Goal: Task Accomplishment & Management: Use online tool/utility

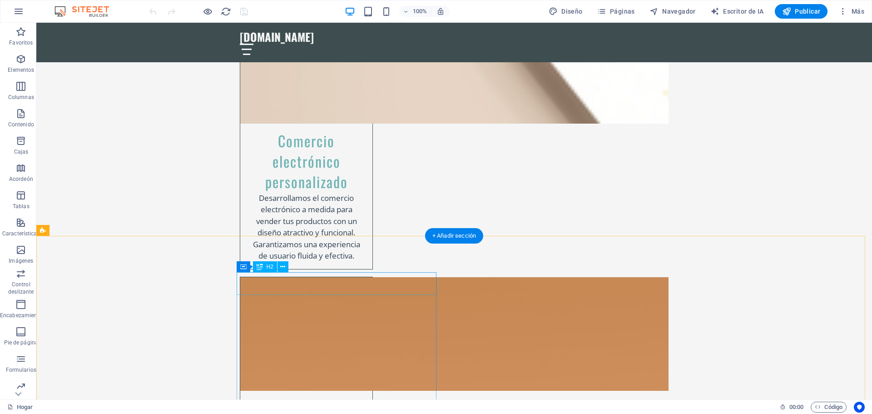
scroll to position [2453, 0]
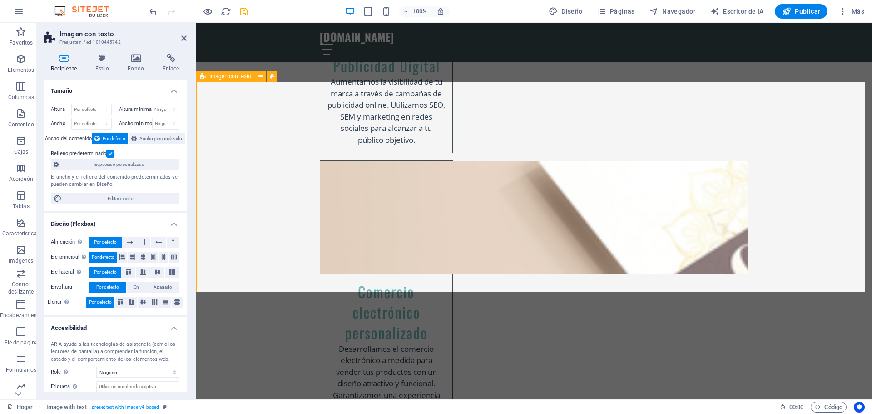
scroll to position [2277, 0]
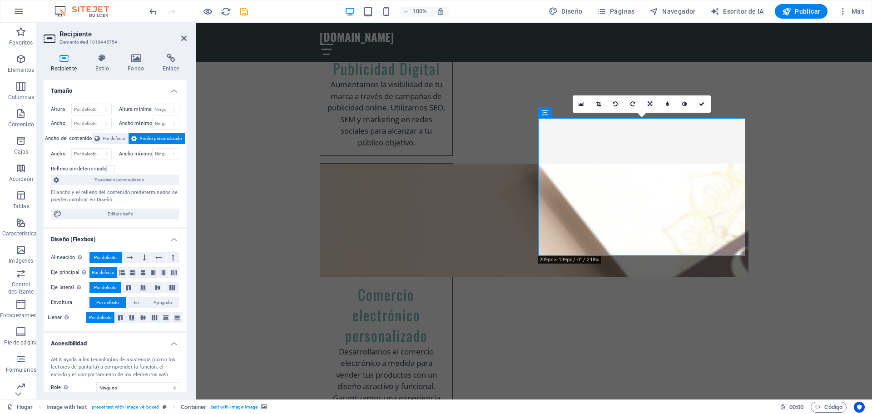
click at [650, 103] on icon at bounding box center [650, 103] width 5 height 5
click at [649, 103] on icon at bounding box center [650, 103] width 5 height 5
click at [546, 114] on icon at bounding box center [545, 112] width 6 height 11
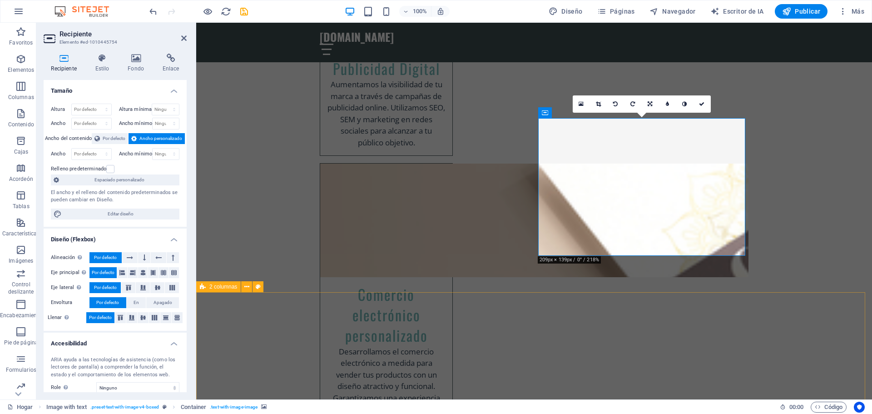
drag, startPoint x: 789, startPoint y: 324, endPoint x: 949, endPoint y: 325, distance: 159.9
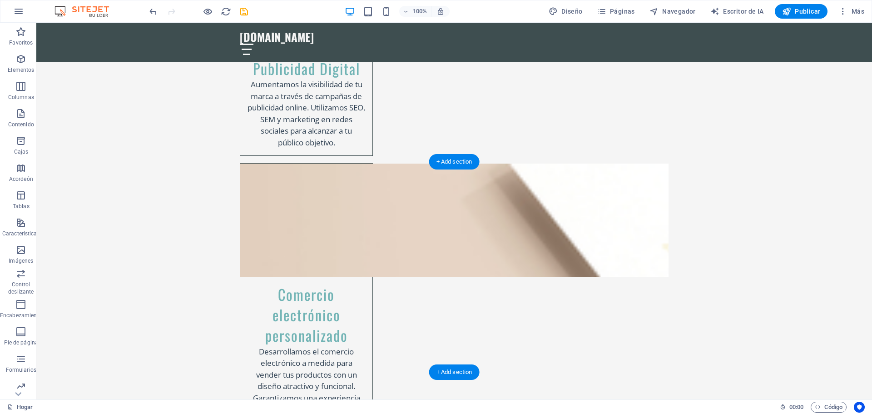
scroll to position [2317, 0]
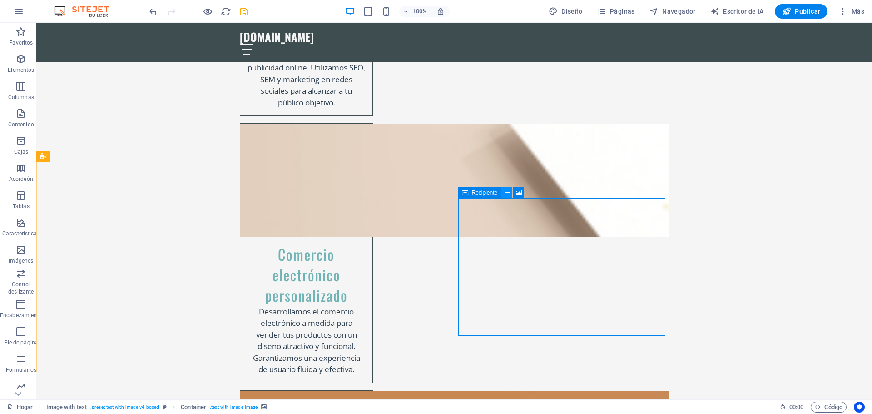
click at [509, 192] on icon at bounding box center [507, 193] width 5 height 10
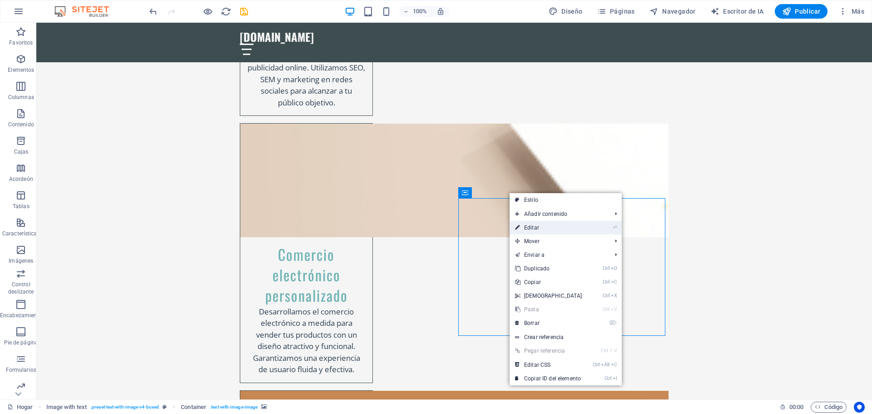
click at [531, 226] on font "Editar" at bounding box center [531, 227] width 15 height 6
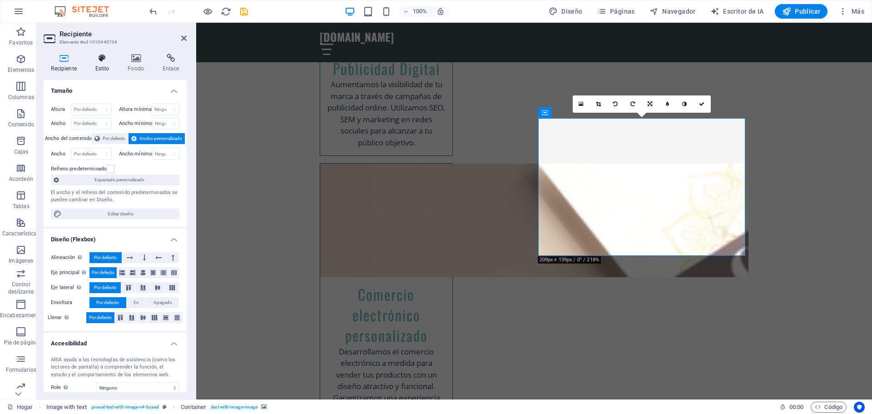
click at [104, 59] on icon at bounding box center [102, 58] width 29 height 9
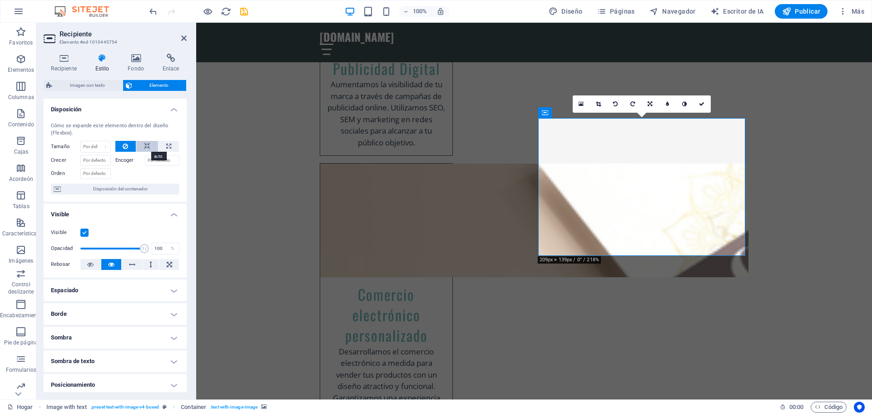
click at [144, 146] on icon at bounding box center [147, 146] width 6 height 11
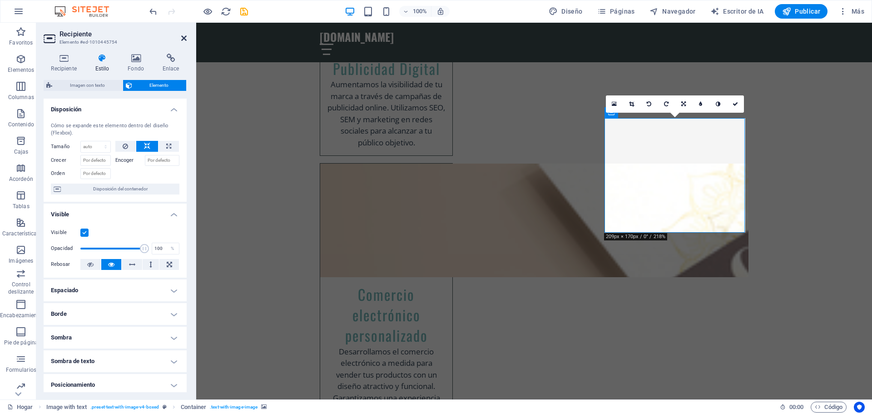
click at [184, 36] on icon at bounding box center [183, 38] width 5 height 7
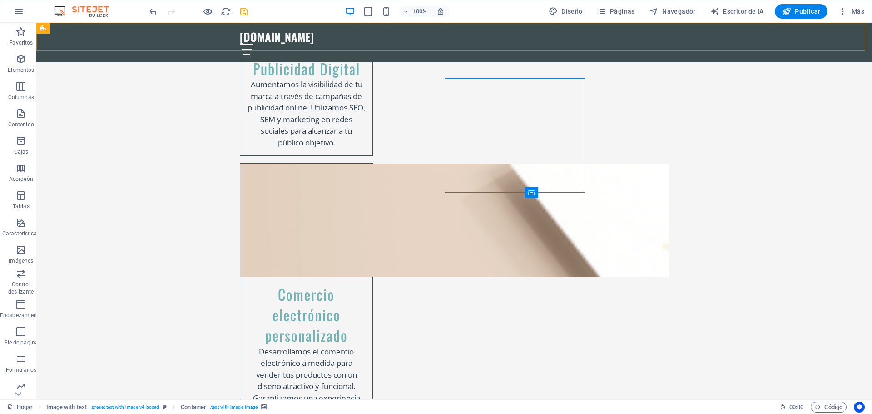
scroll to position [2317, 0]
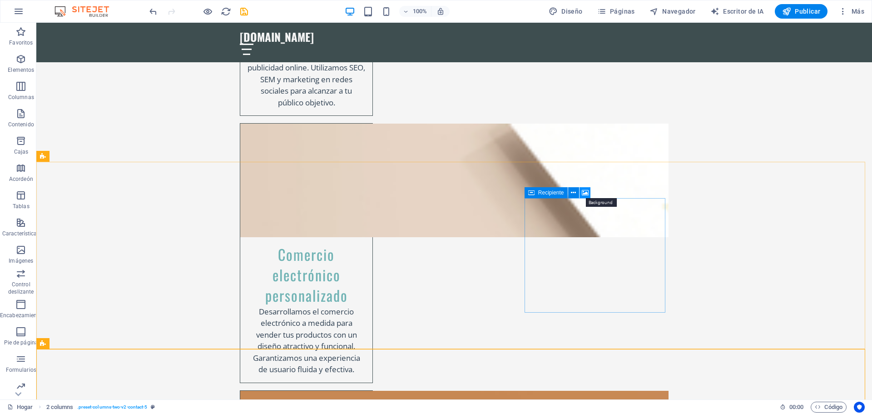
click at [586, 193] on icon at bounding box center [585, 193] width 7 height 10
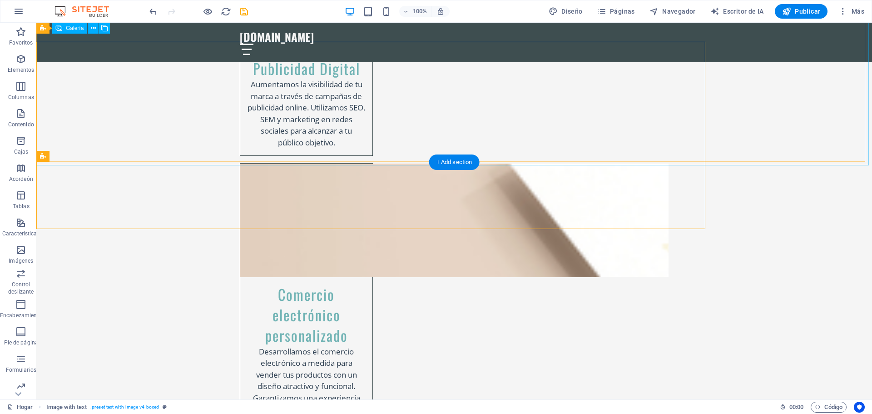
scroll to position [2317, 0]
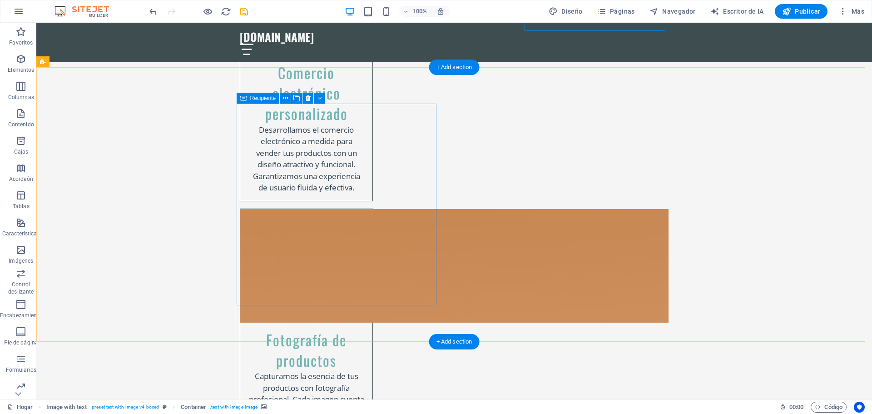
scroll to position [2680, 0]
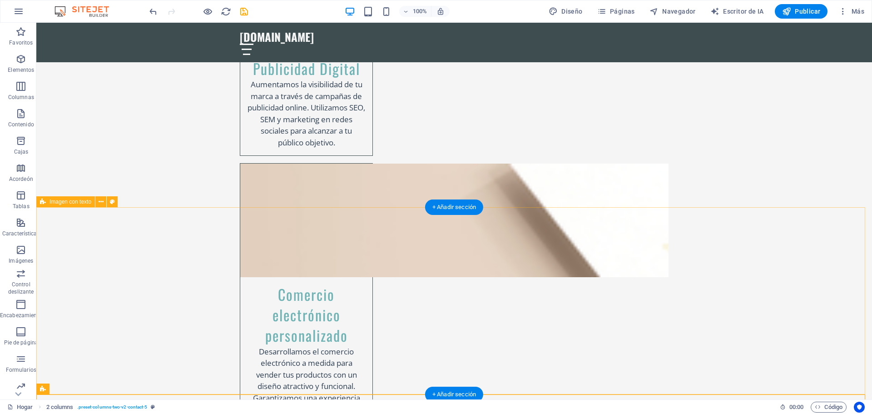
scroll to position [2271, 0]
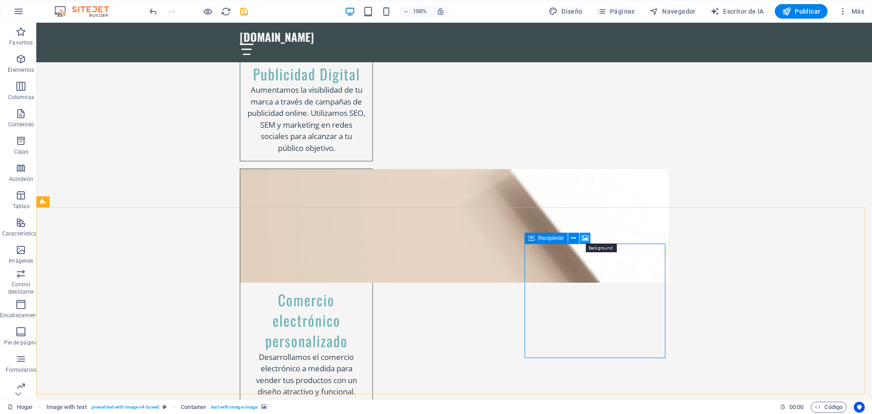
click at [586, 238] on icon at bounding box center [585, 238] width 7 height 10
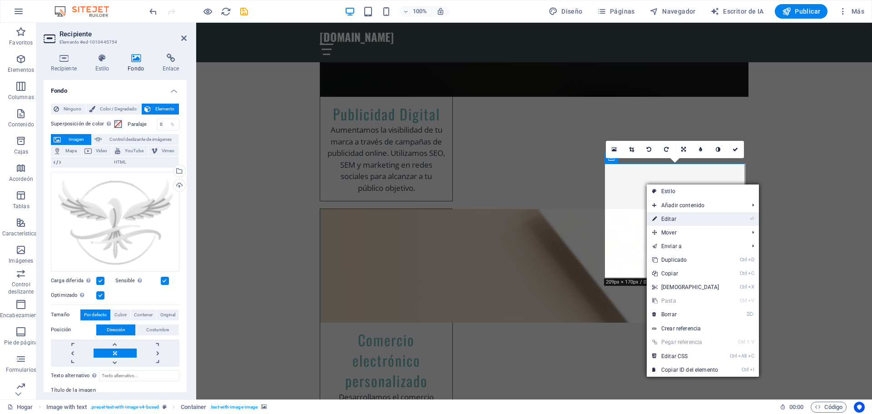
click at [674, 220] on font "Editar" at bounding box center [668, 219] width 15 height 6
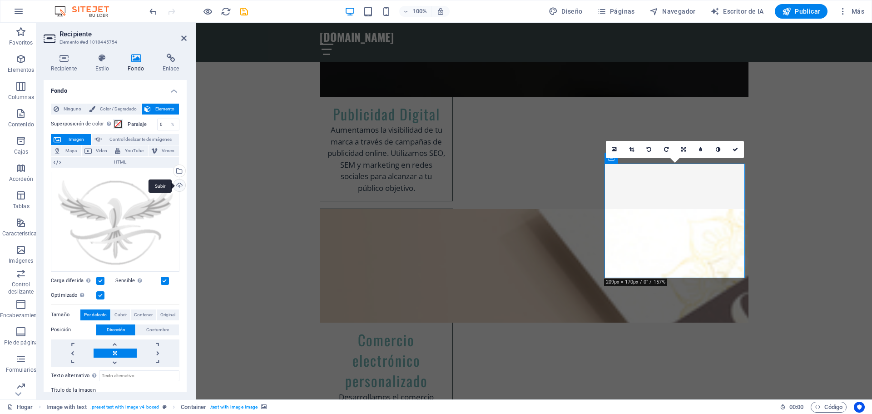
click at [177, 185] on div "Subir" at bounding box center [179, 186] width 14 height 14
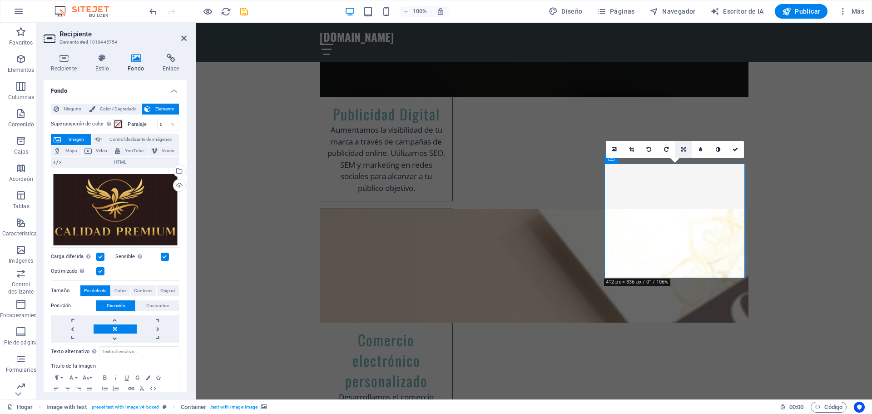
click at [683, 149] on icon at bounding box center [683, 149] width 5 height 5
click at [615, 149] on icon at bounding box center [614, 149] width 5 height 6
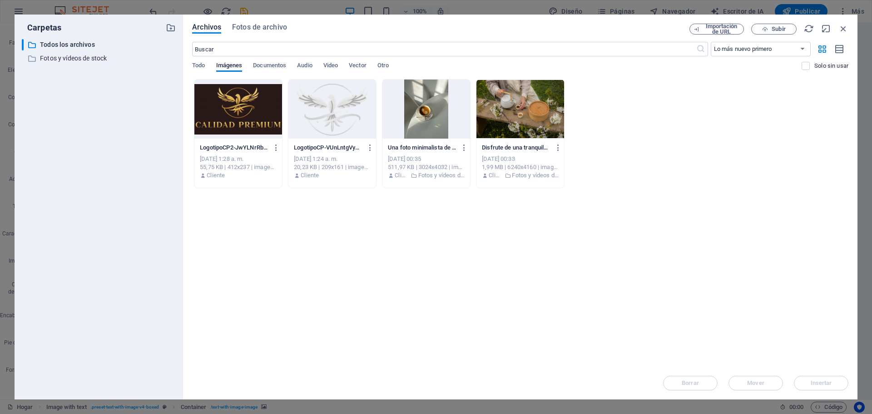
click at [239, 113] on div at bounding box center [238, 108] width 88 height 59
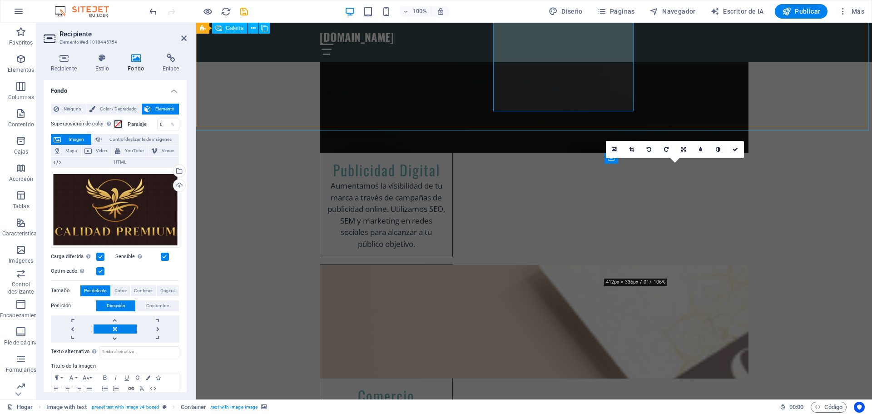
scroll to position [2231, 0]
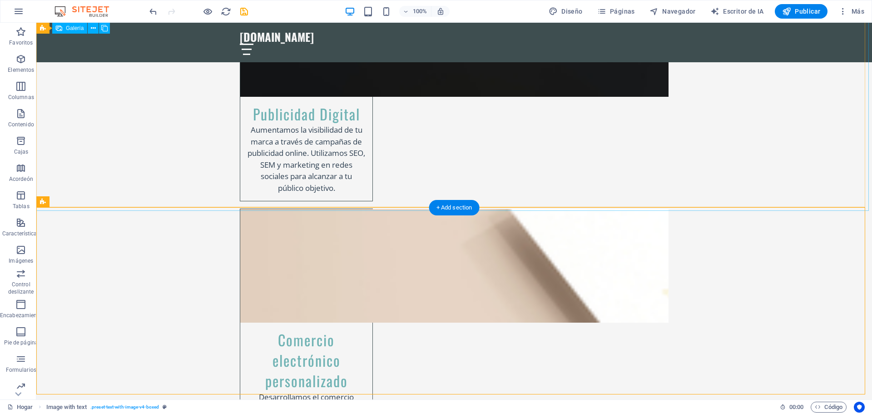
scroll to position [2271, 0]
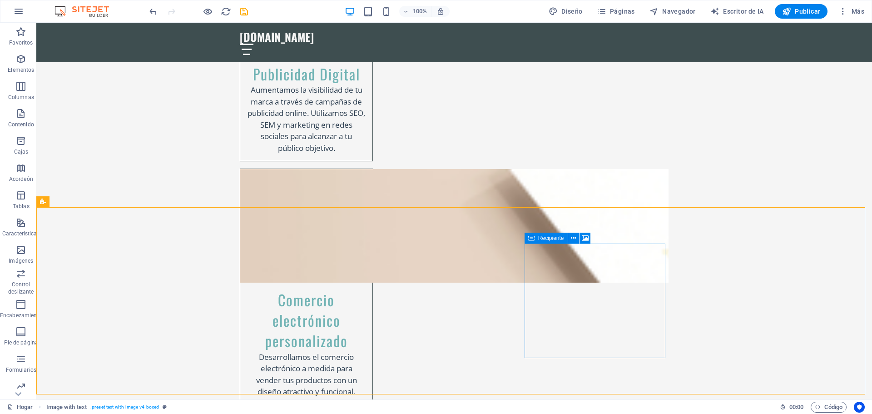
click at [529, 237] on icon at bounding box center [531, 238] width 6 height 11
click at [529, 238] on icon at bounding box center [531, 238] width 6 height 11
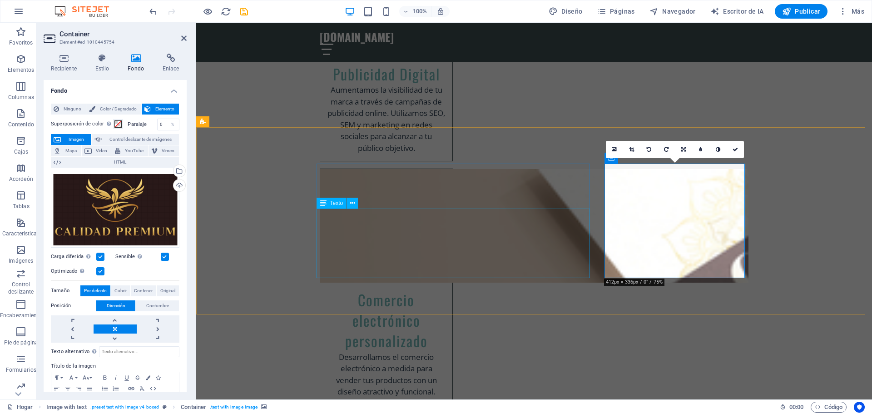
scroll to position [2231, 0]
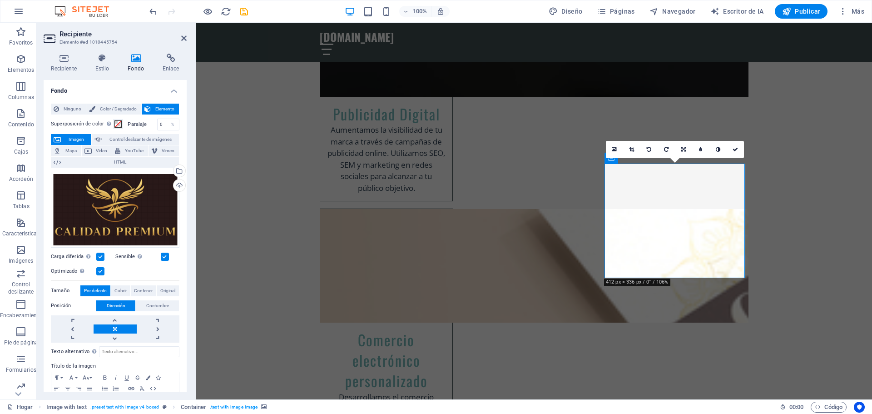
click at [611, 158] on div "16:10 16:9 4:3 1:1 1:2 0" at bounding box center [675, 149] width 138 height 17
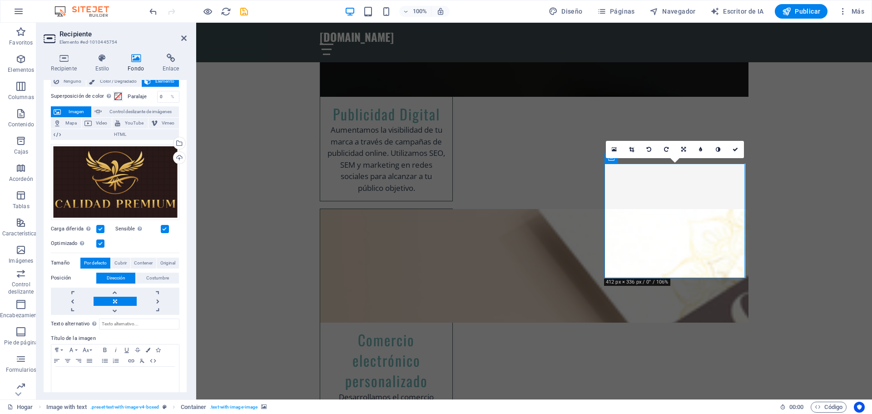
scroll to position [36, 0]
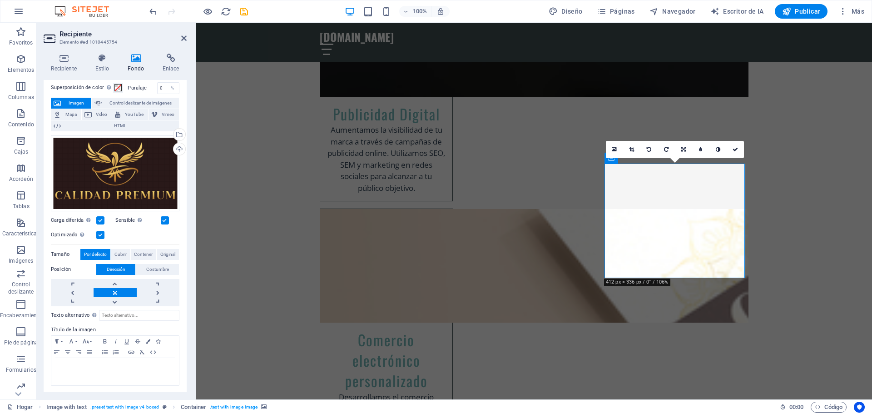
drag, startPoint x: 124, startPoint y: 252, endPoint x: 127, endPoint y: 323, distance: 71.0
click at [124, 252] on font "Cubrir" at bounding box center [120, 254] width 12 height 5
click at [140, 252] on font "Contener" at bounding box center [143, 254] width 19 height 5
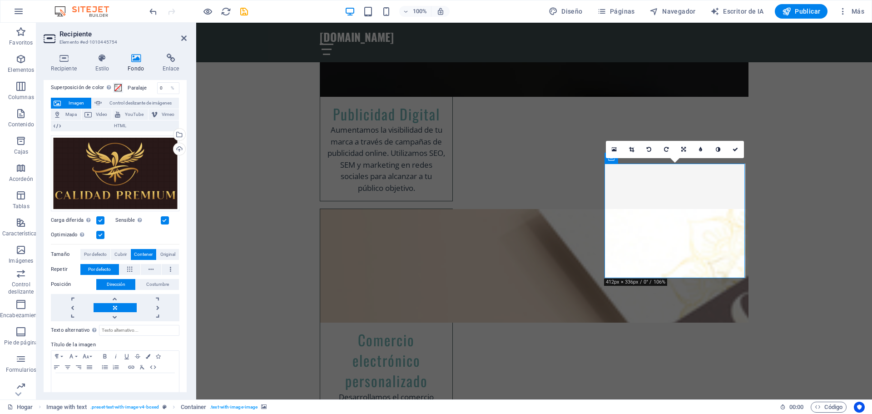
scroll to position [51, 0]
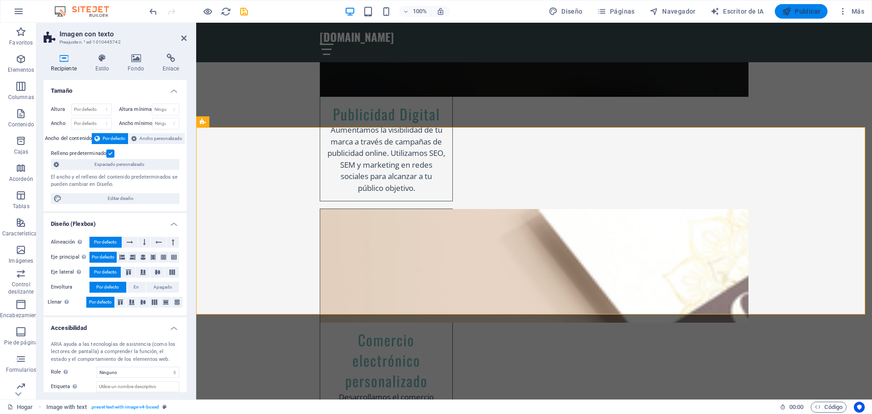
click at [796, 12] on font "Publicar" at bounding box center [807, 11] width 25 height 7
checkbox input "false"
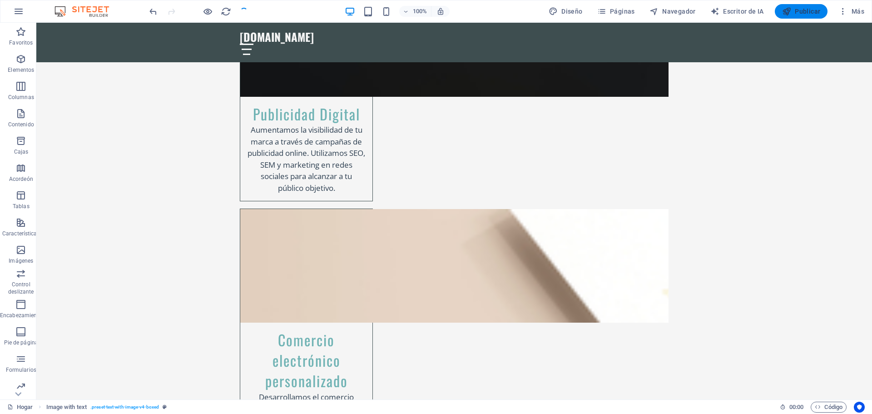
scroll to position [2271, 0]
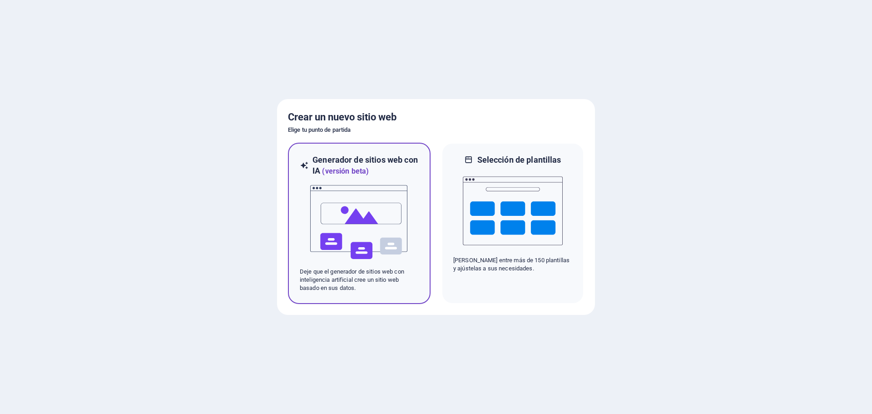
click at [348, 163] on font "Generador de sitios web con IA" at bounding box center [365, 165] width 105 height 20
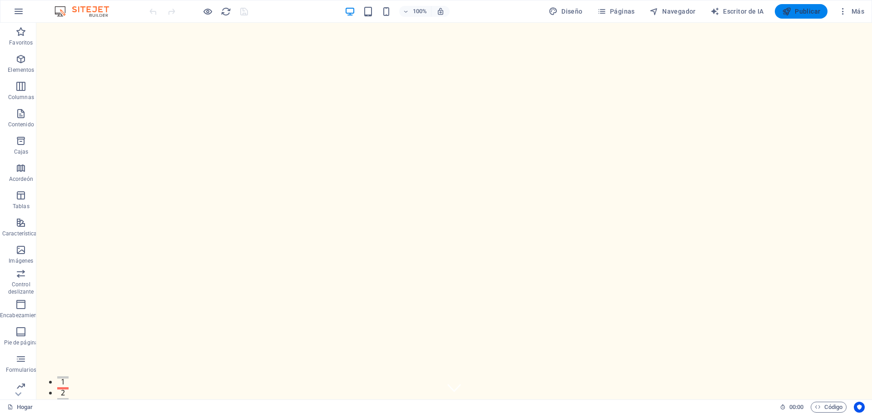
click at [799, 13] on font "Publicar" at bounding box center [807, 11] width 25 height 7
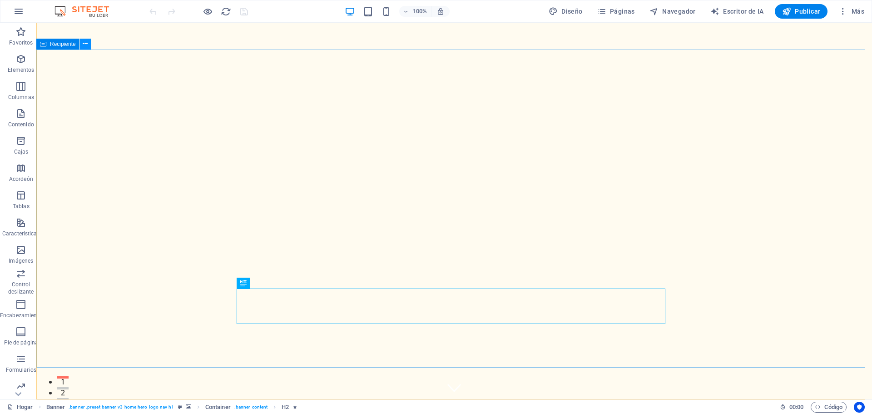
click at [86, 41] on icon at bounding box center [85, 44] width 5 height 10
click at [87, 45] on icon at bounding box center [85, 44] width 5 height 10
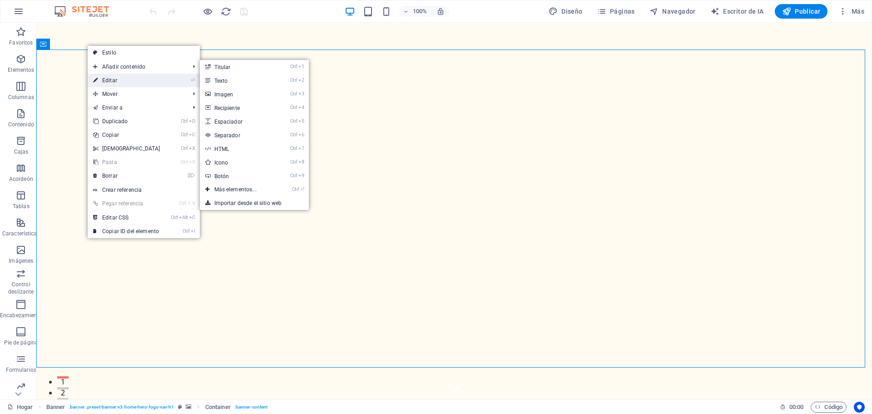
click at [113, 80] on font "Editar" at bounding box center [109, 80] width 15 height 6
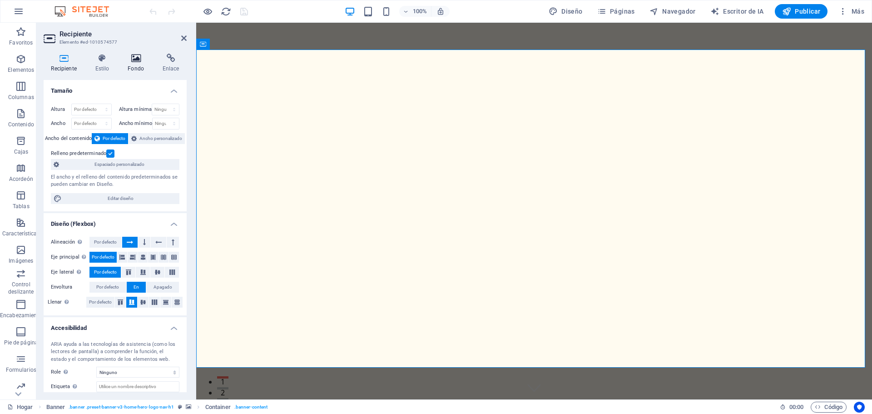
click at [135, 61] on icon at bounding box center [135, 58] width 31 height 9
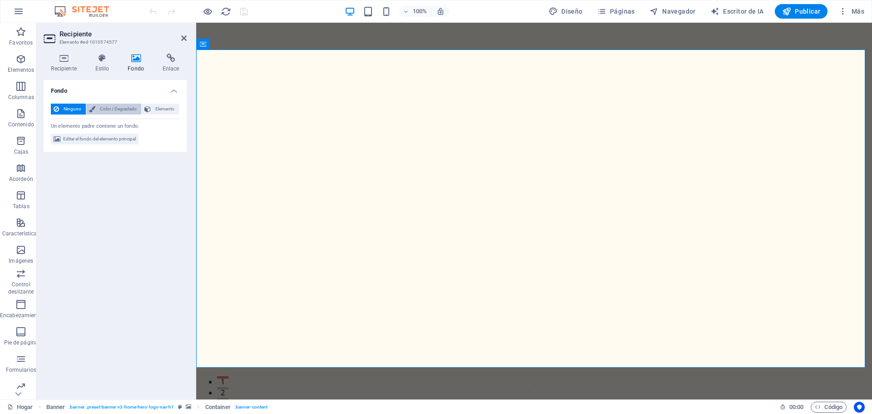
click at [118, 111] on font "Color / Degradado" at bounding box center [118, 108] width 37 height 5
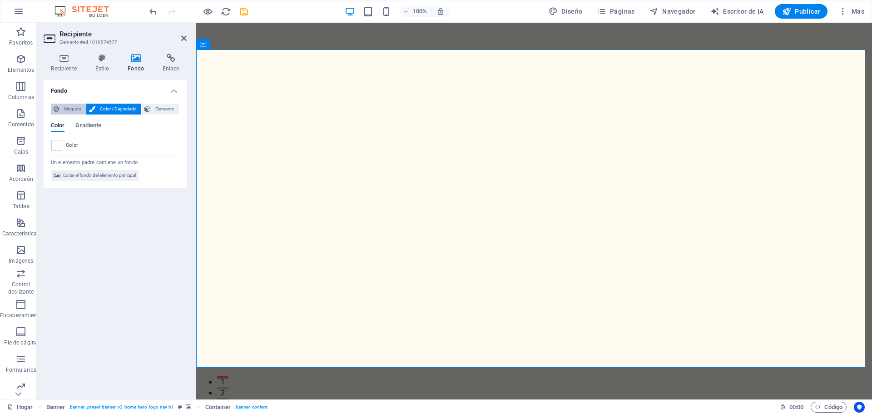
click at [73, 109] on font "Ninguno" at bounding box center [73, 108] width 18 height 5
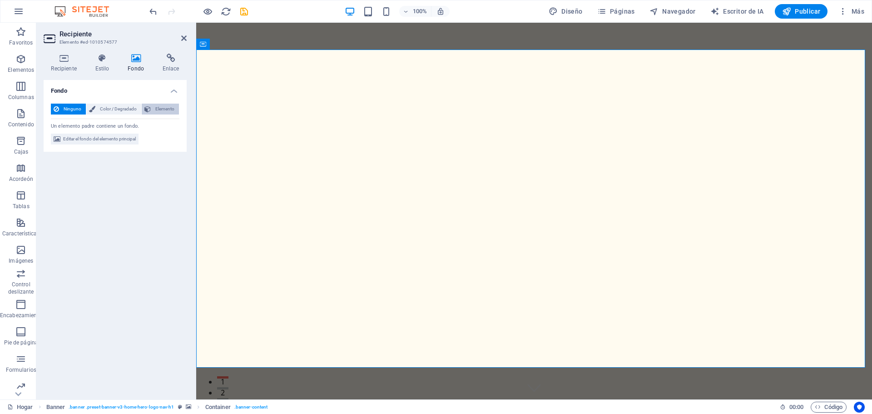
click at [162, 109] on font "Elemento" at bounding box center [164, 108] width 19 height 5
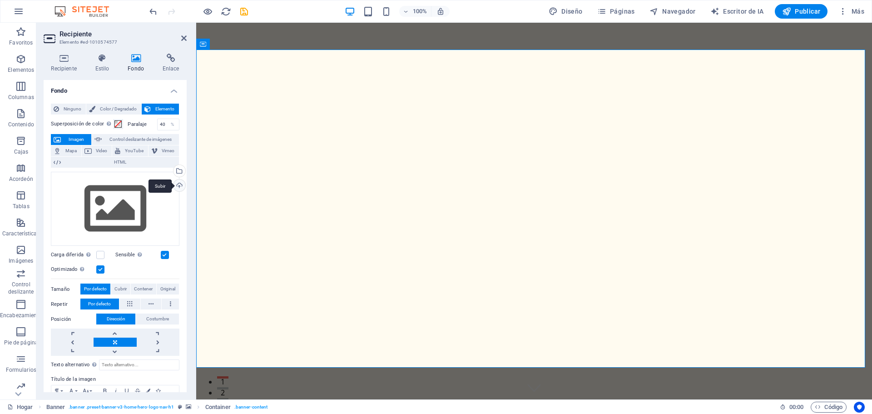
click at [178, 183] on div "Subir" at bounding box center [179, 186] width 14 height 14
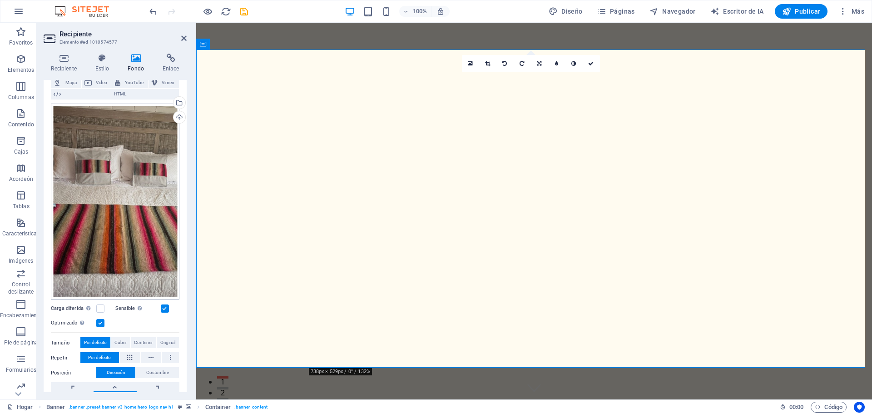
scroll to position [91, 0]
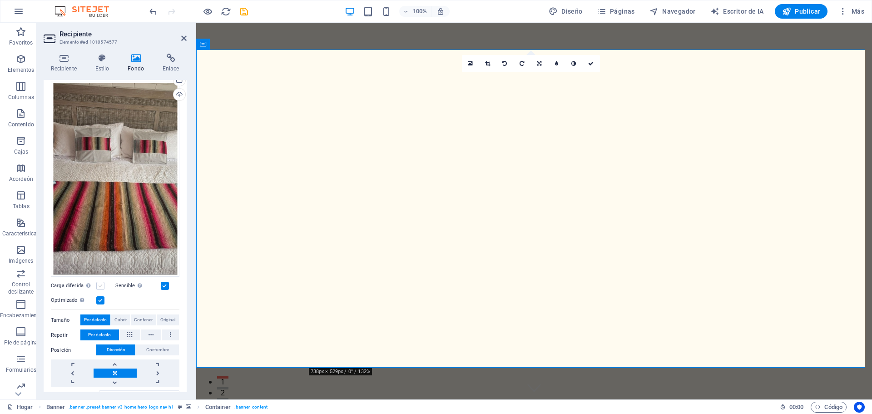
click at [101, 283] on label at bounding box center [100, 286] width 8 height 8
click at [0, 0] on input "Carga diferida Cargar imágenes después de que se cargue la página mejora la vel…" at bounding box center [0, 0] width 0 height 0
click at [100, 282] on label at bounding box center [100, 286] width 8 height 8
click at [0, 0] on input "Carga diferida Cargar imágenes después de que se cargue la página mejora la vel…" at bounding box center [0, 0] width 0 height 0
click at [146, 179] on div "Arrastre los archivos aquí, haga clic para elegir archivos o seleccione archivo…" at bounding box center [115, 179] width 129 height 196
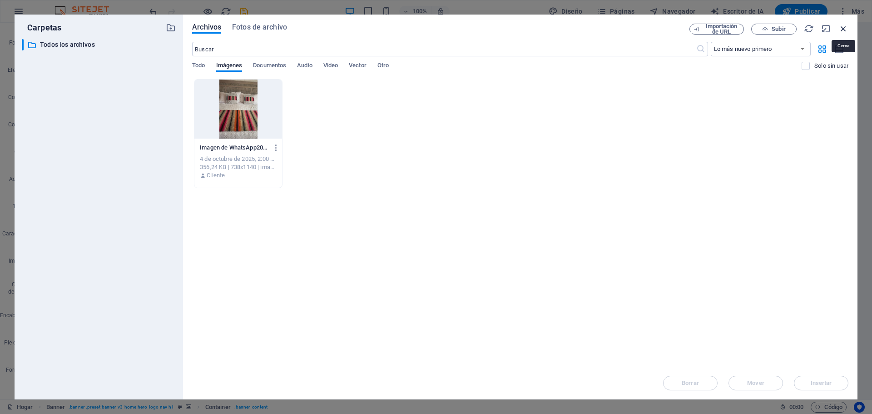
click at [841, 30] on icon "button" at bounding box center [843, 29] width 10 height 10
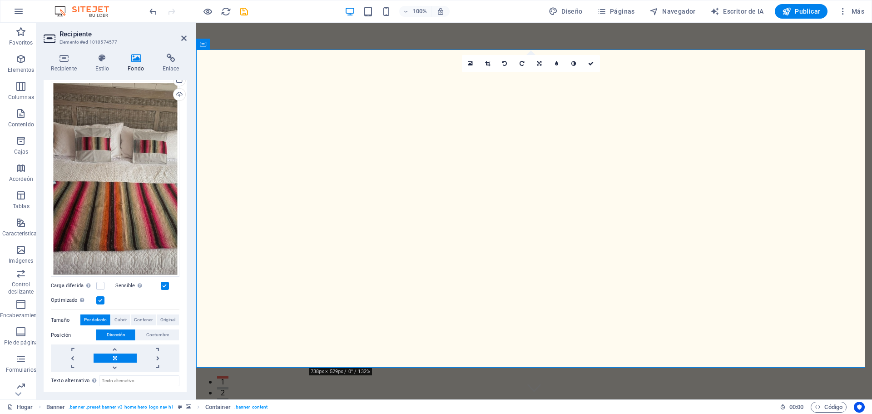
click at [134, 63] on h4 "Fondo" at bounding box center [137, 63] width 35 height 19
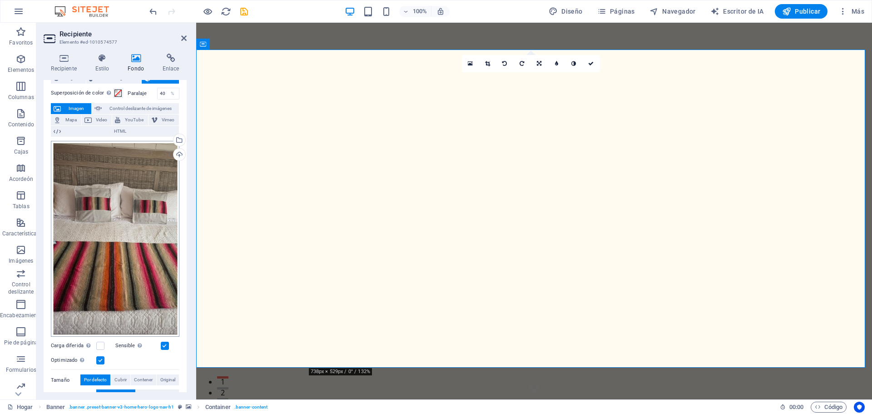
scroll to position [0, 0]
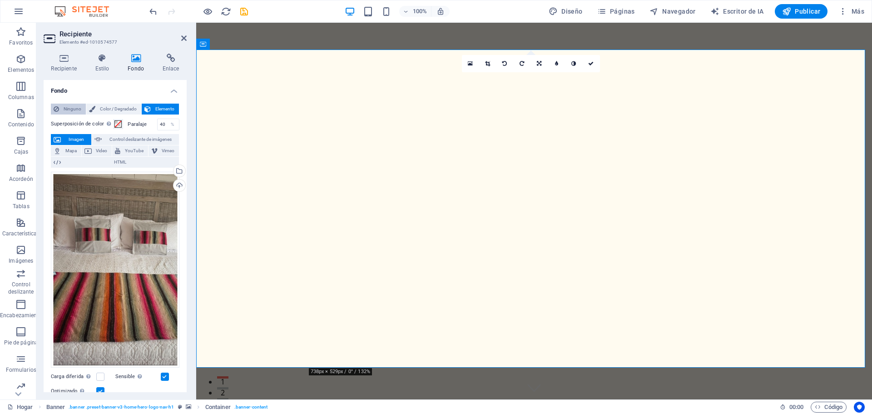
click at [69, 110] on font "Ninguno" at bounding box center [73, 108] width 18 height 5
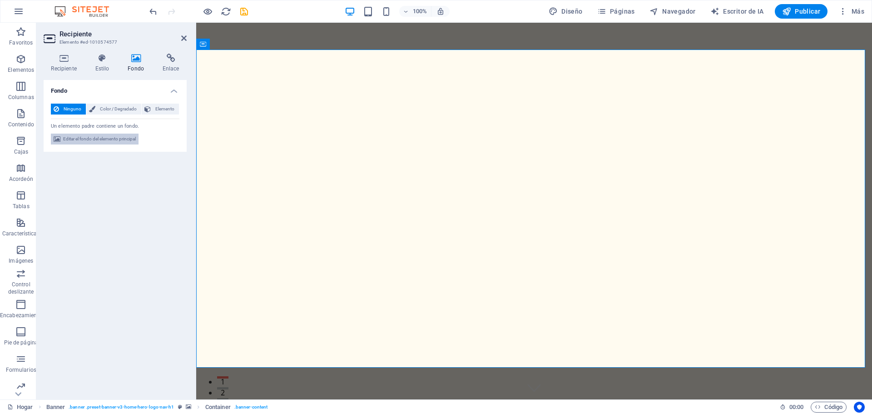
click at [102, 135] on span "Editar el fondo del elemento principal" at bounding box center [99, 139] width 73 height 11
select select "ms"
select select "s"
select select "progressive"
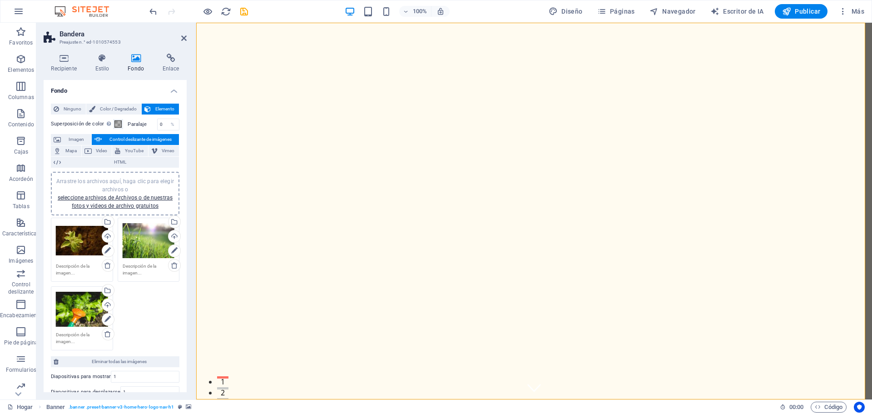
click at [92, 246] on div "Arrastre los archivos aquí, haga clic para elegir archivos o seleccione archivo…" at bounding box center [82, 241] width 52 height 36
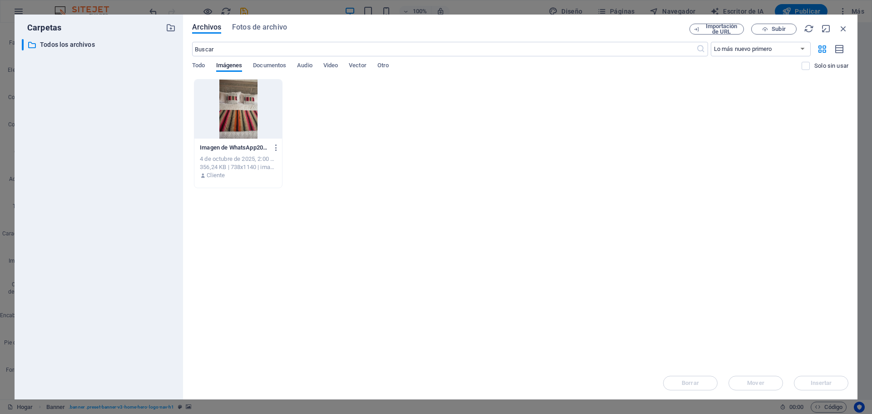
click at [244, 122] on div at bounding box center [238, 108] width 88 height 59
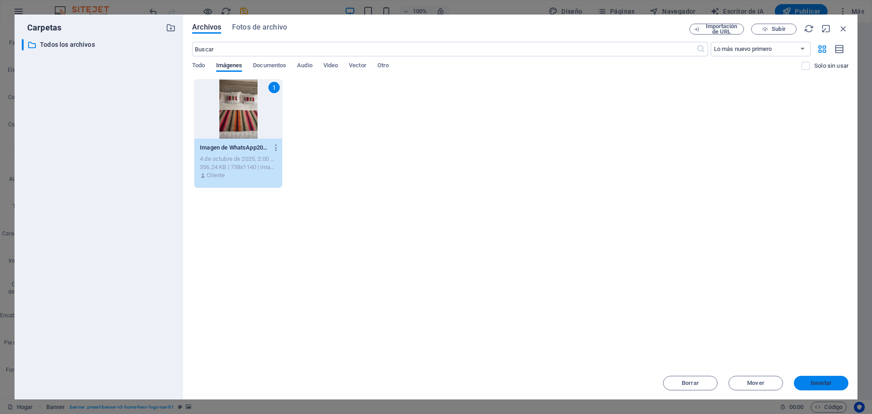
click at [822, 382] on font "Insertar" at bounding box center [821, 382] width 21 height 7
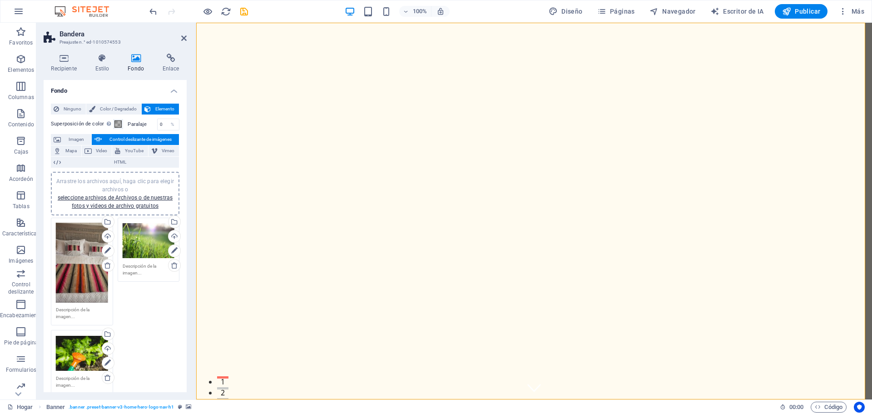
click at [75, 348] on div "Arrastre los archivos aquí, haga clic para elegir archivos o seleccione archivo…" at bounding box center [82, 353] width 52 height 36
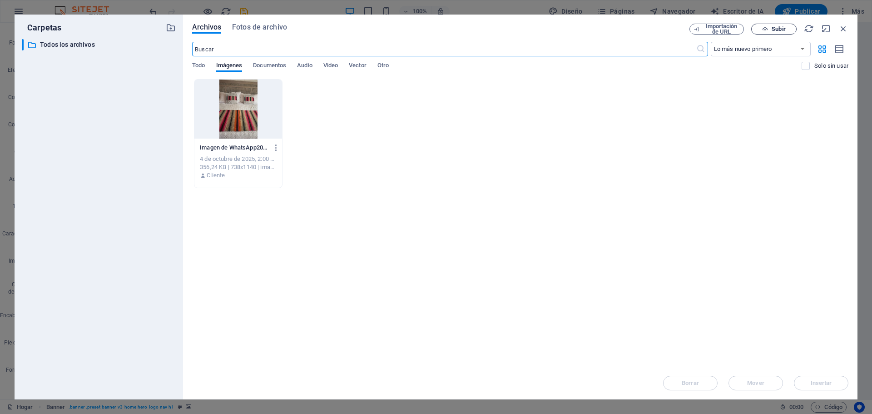
click at [772, 28] on font "Subir" at bounding box center [779, 28] width 14 height 7
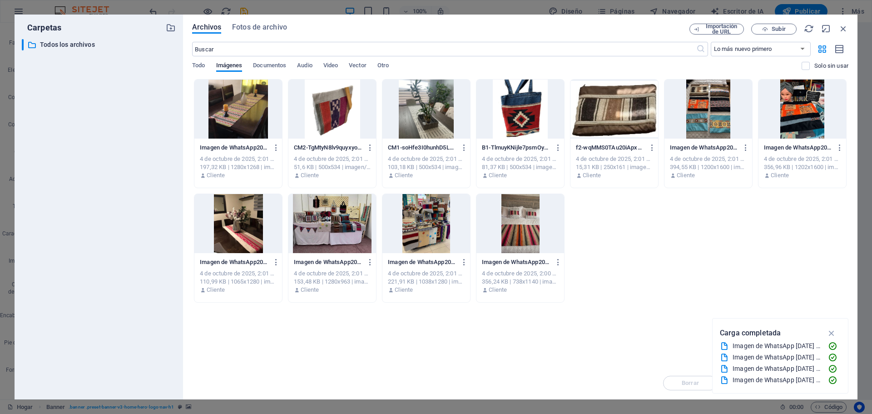
click at [331, 223] on div at bounding box center [332, 223] width 88 height 59
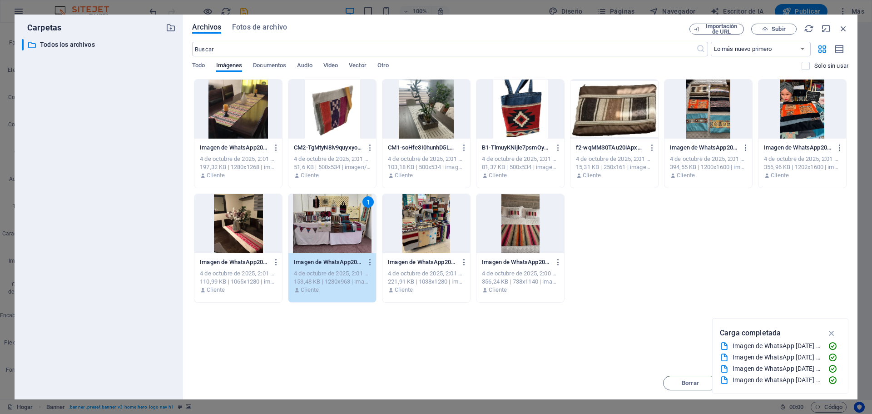
click at [331, 223] on div "1" at bounding box center [332, 223] width 88 height 59
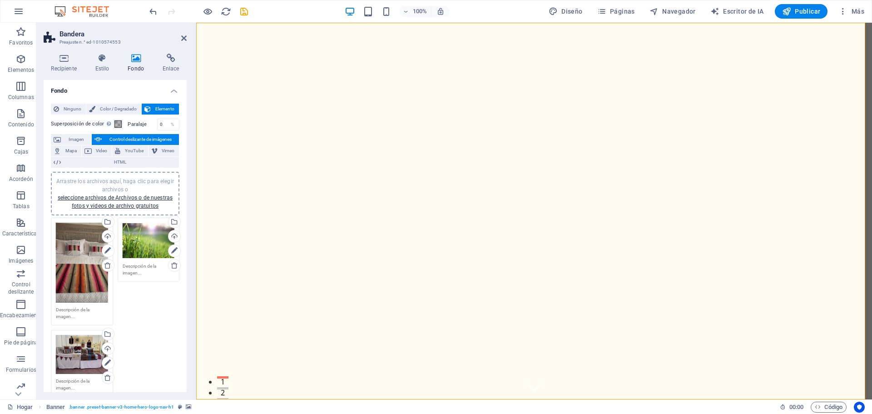
click at [151, 238] on div "Arrastre los archivos aquí, haga clic para elegir archivos o seleccione archivo…" at bounding box center [149, 241] width 52 height 36
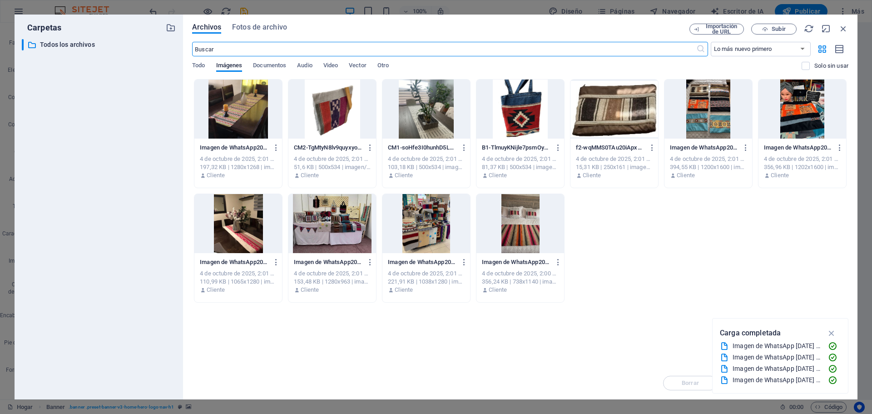
click at [804, 117] on div at bounding box center [803, 108] width 88 height 59
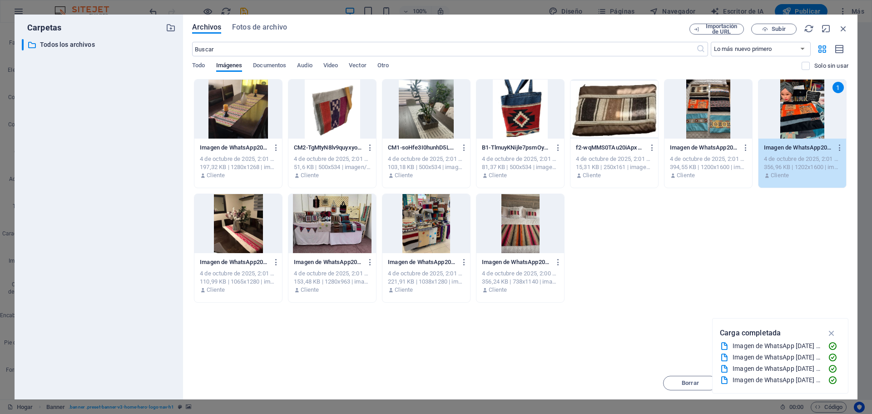
click at [804, 117] on div "1" at bounding box center [803, 108] width 88 height 59
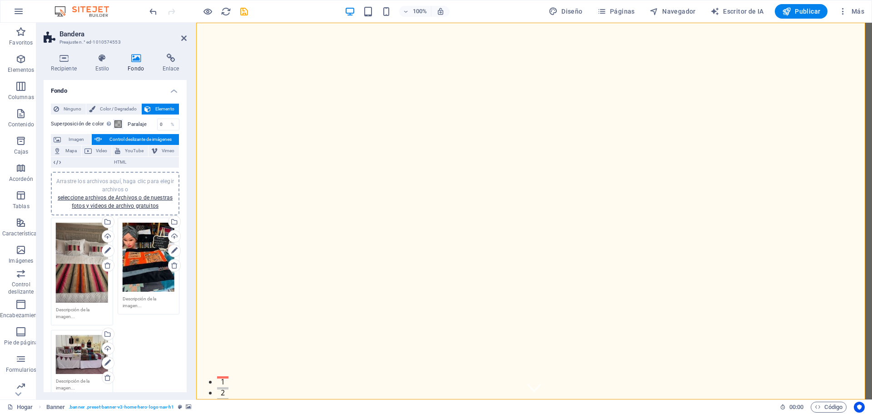
click at [66, 256] on div "Arrastre los archivos aquí, haga clic para elegir archivos o seleccione archivo…" at bounding box center [82, 263] width 52 height 80
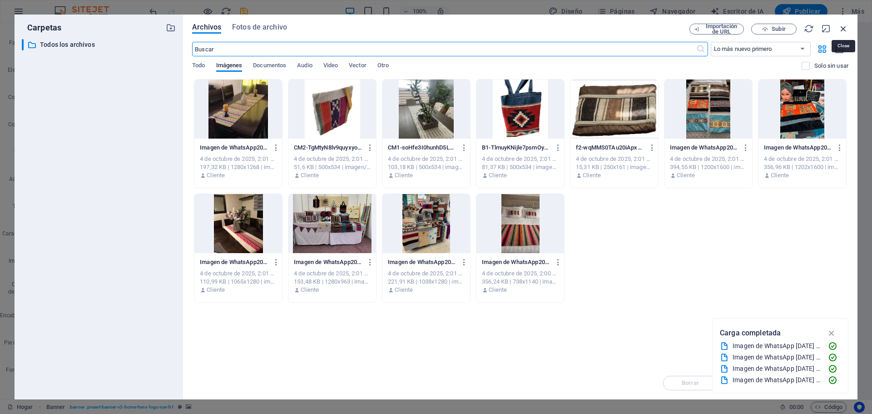
click at [842, 29] on icon "button" at bounding box center [843, 29] width 10 height 10
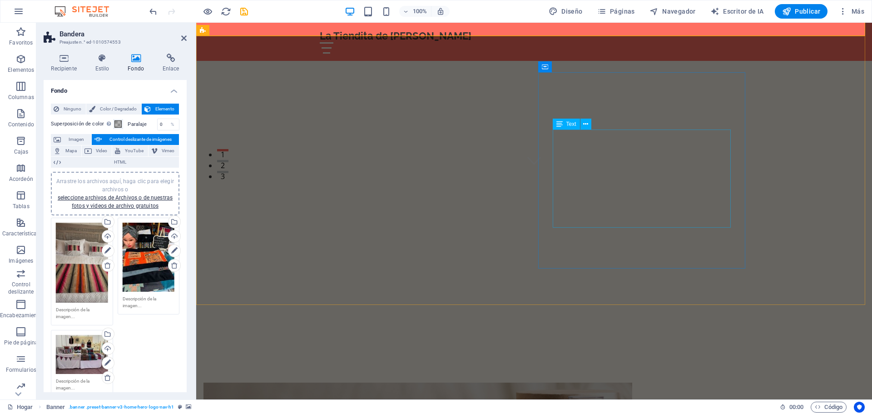
scroll to position [363, 0]
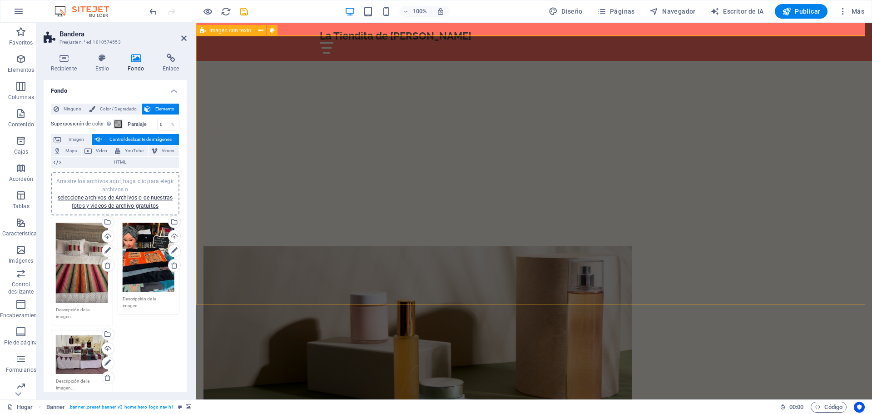
click at [436, 246] on figure at bounding box center [417, 344] width 429 height 196
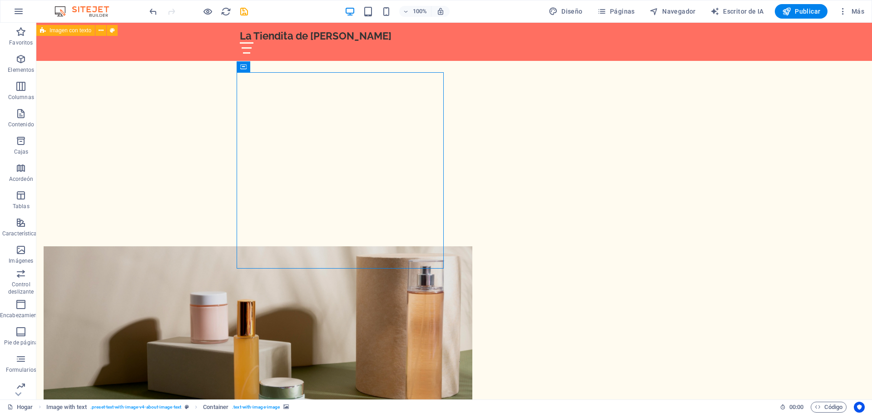
click at [384, 246] on figure at bounding box center [258, 344] width 429 height 196
click at [346, 246] on figure at bounding box center [258, 344] width 429 height 196
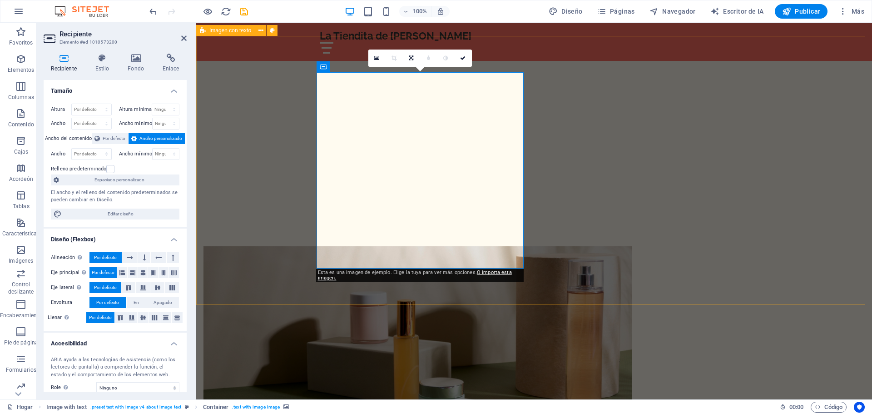
click at [364, 246] on figure at bounding box center [417, 344] width 429 height 196
click at [134, 60] on icon at bounding box center [135, 58] width 31 height 9
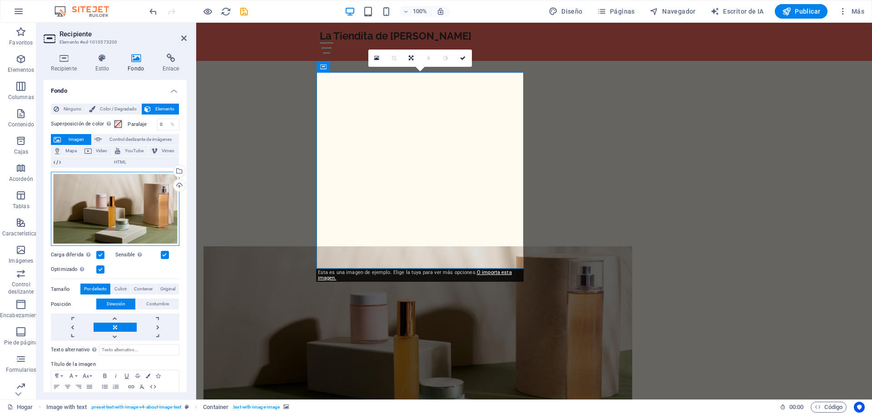
click at [139, 206] on div "Arrastre los archivos aquí, haga clic para elegir archivos o seleccione archivo…" at bounding box center [115, 209] width 129 height 74
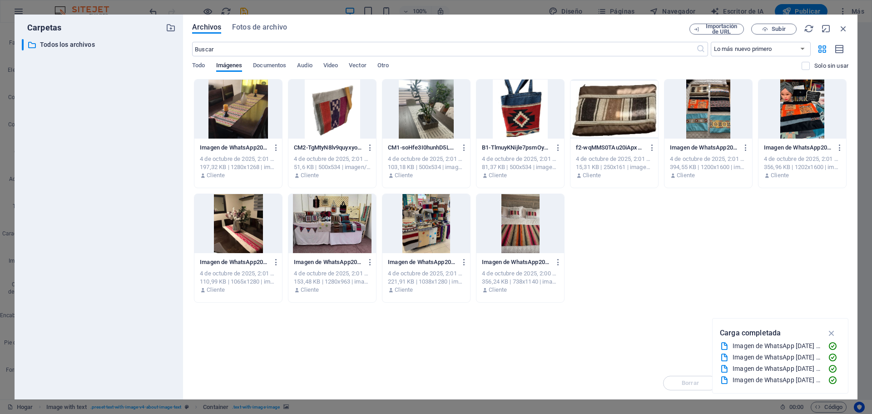
click at [434, 218] on div at bounding box center [426, 223] width 88 height 59
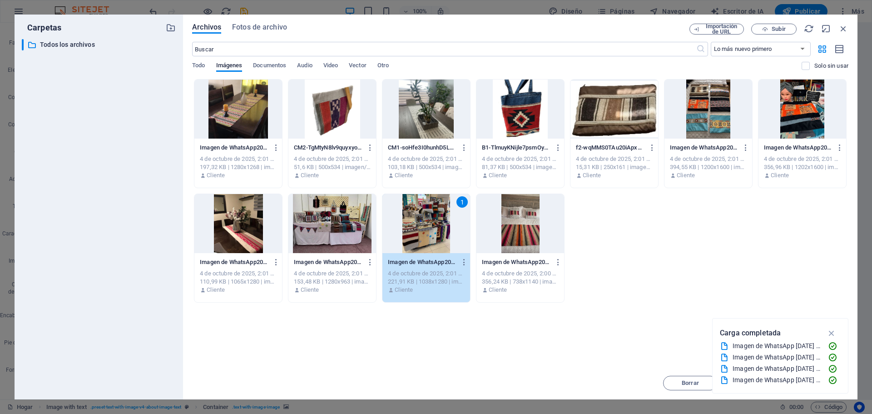
click at [432, 230] on div "1" at bounding box center [426, 223] width 88 height 59
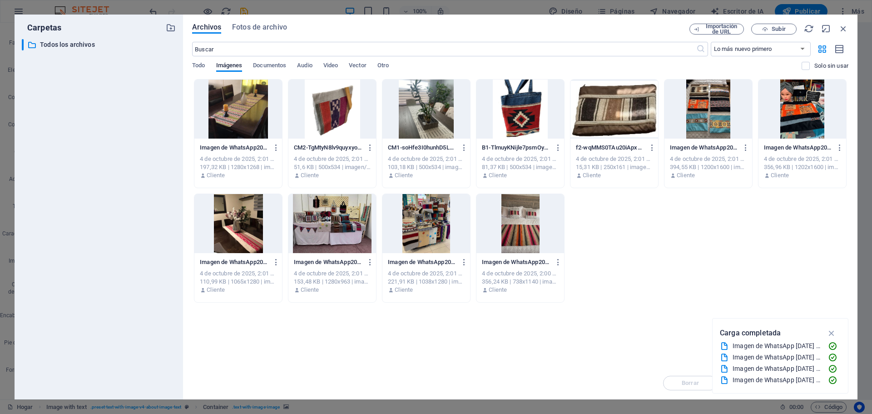
click at [432, 230] on div at bounding box center [426, 223] width 88 height 59
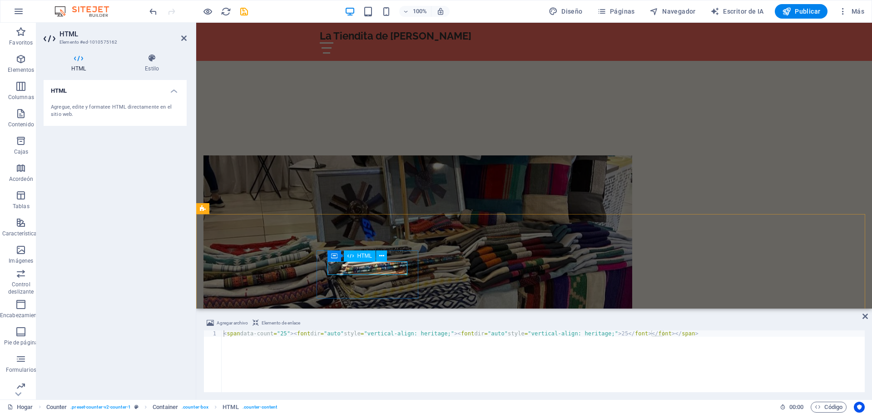
click at [380, 257] on icon at bounding box center [381, 256] width 5 height 10
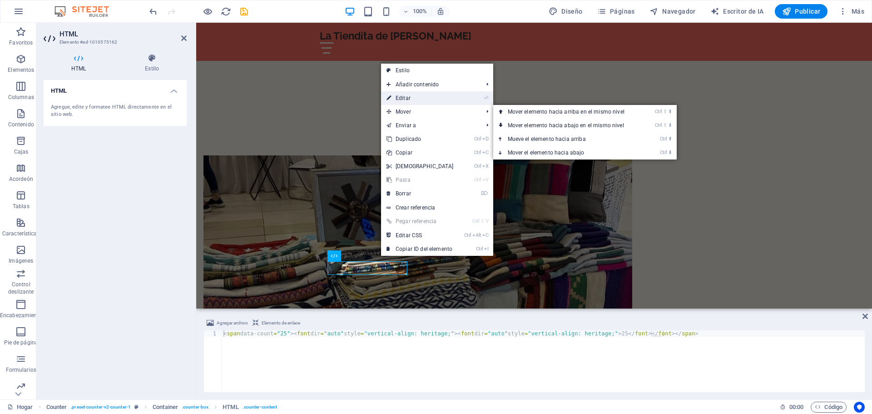
click at [405, 98] on font "Editar" at bounding box center [403, 98] width 15 height 6
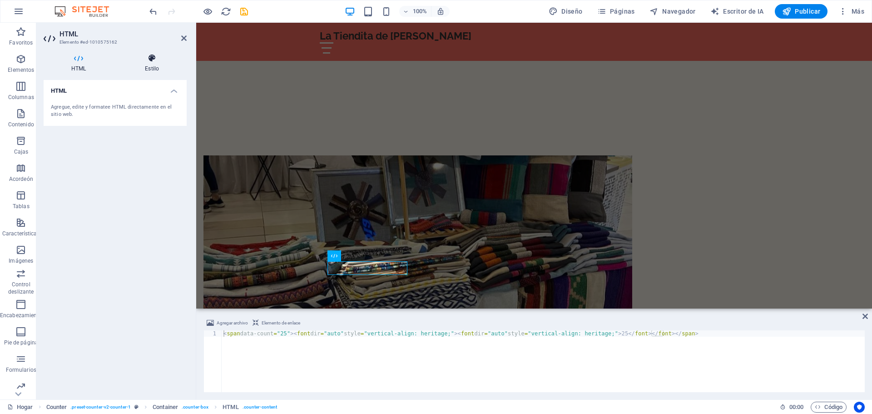
click at [152, 58] on icon at bounding box center [151, 58] width 69 height 9
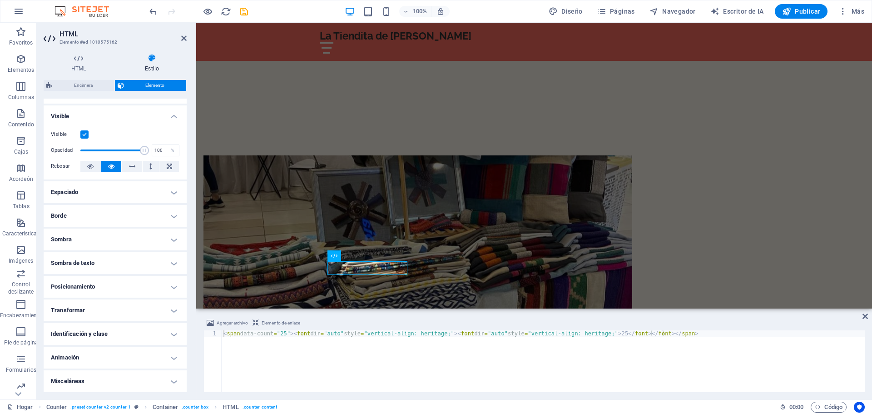
scroll to position [0, 0]
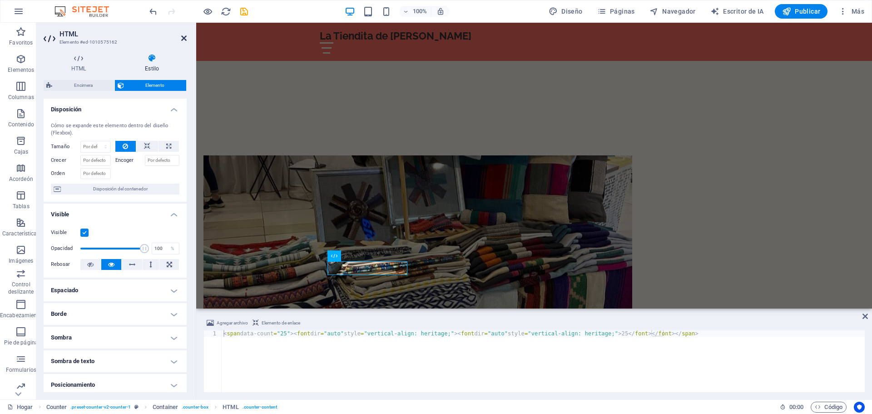
click at [185, 39] on icon at bounding box center [183, 38] width 5 height 7
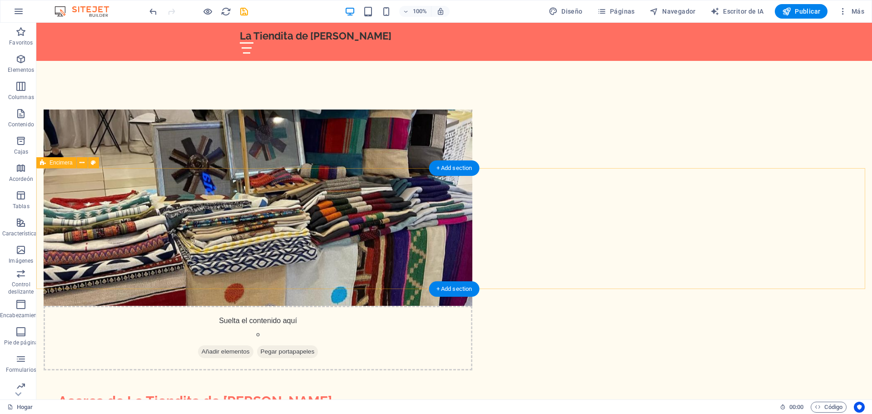
scroll to position [500, 0]
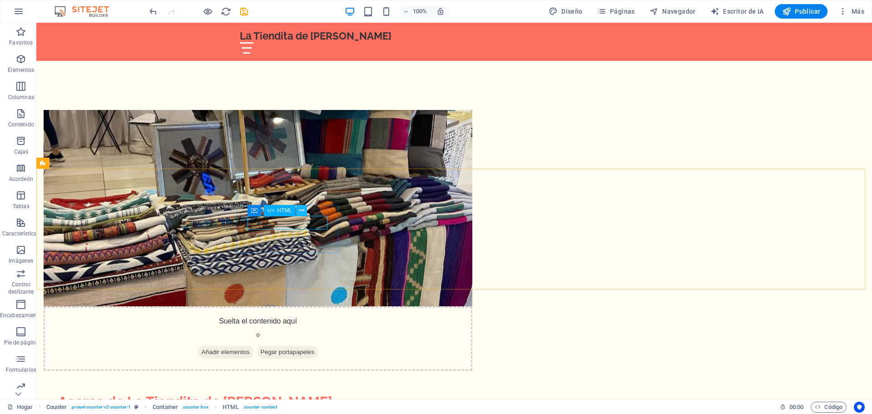
click at [302, 210] on icon at bounding box center [301, 211] width 5 height 10
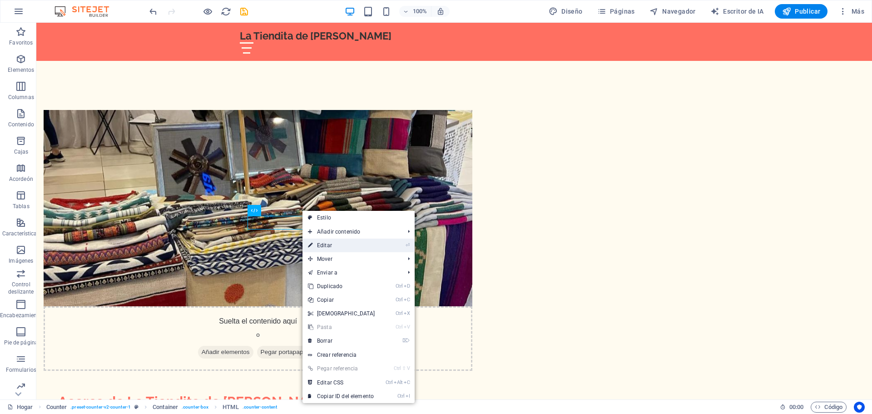
click at [324, 243] on font "Editar" at bounding box center [324, 245] width 15 height 6
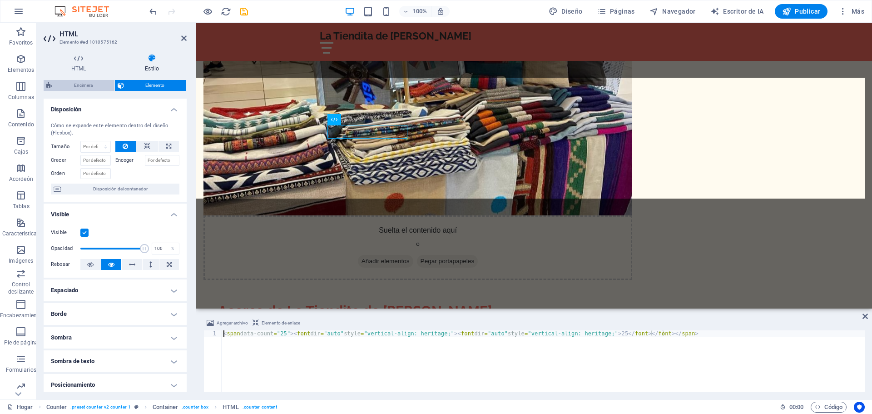
click at [84, 85] on font "Encimera" at bounding box center [83, 85] width 19 height 5
select select "rem"
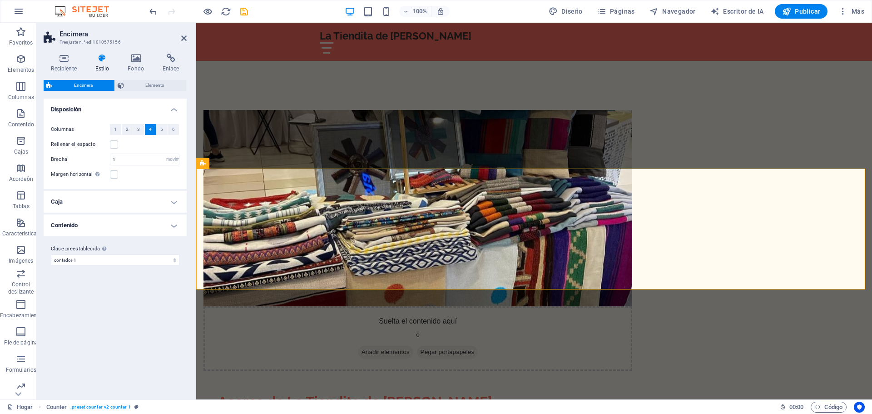
click at [174, 226] on h4 "Contenido" at bounding box center [115, 225] width 143 height 22
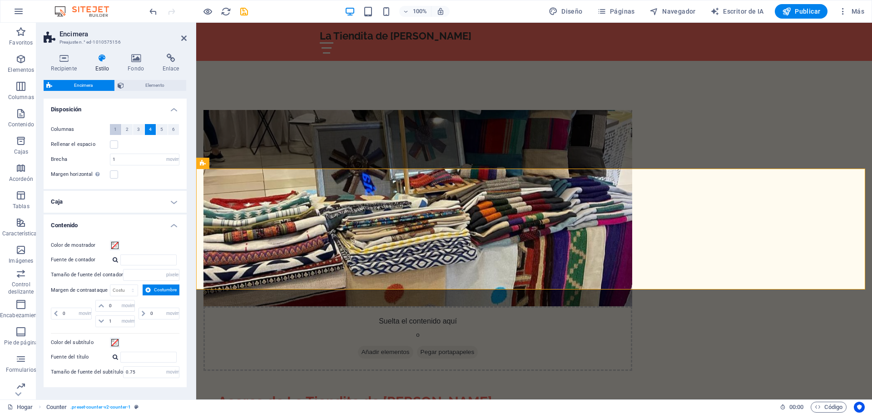
click at [114, 130] on font "1" at bounding box center [115, 129] width 3 height 5
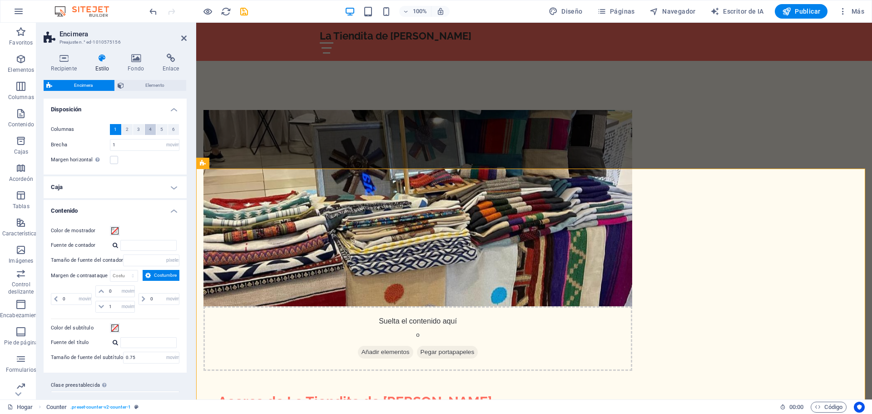
click at [150, 129] on font "4" at bounding box center [150, 129] width 3 height 5
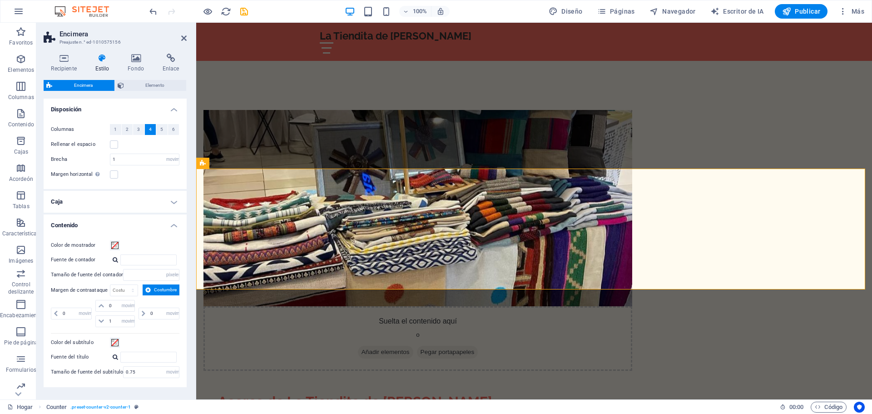
click at [170, 201] on h4 "Caja" at bounding box center [115, 202] width 143 height 22
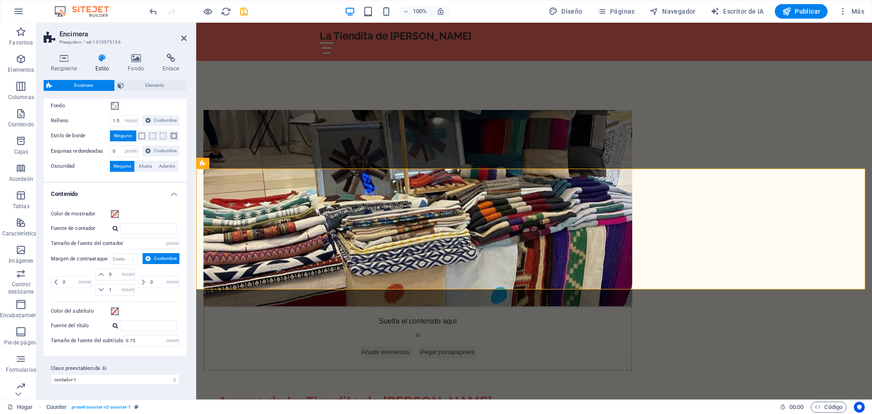
scroll to position [149, 0]
click at [154, 378] on select "contador-1 Agregar clase preestablecida" at bounding box center [115, 379] width 129 height 11
click at [381, 211] on icon at bounding box center [381, 211] width 5 height 10
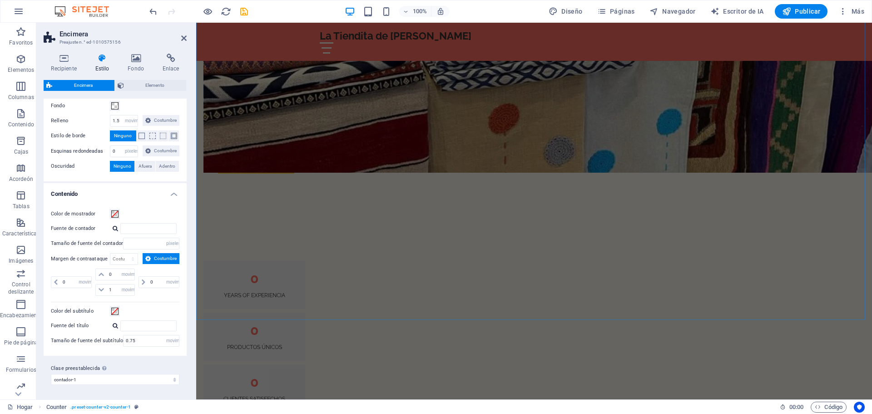
scroll to position [818, 0]
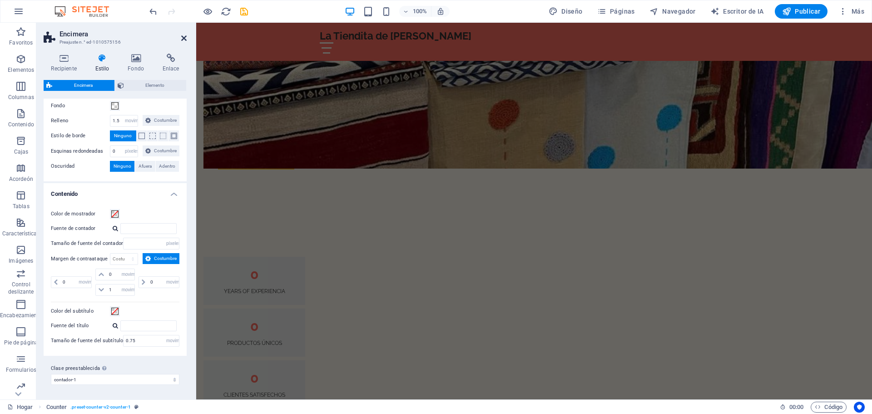
click at [184, 37] on icon at bounding box center [183, 38] width 5 height 7
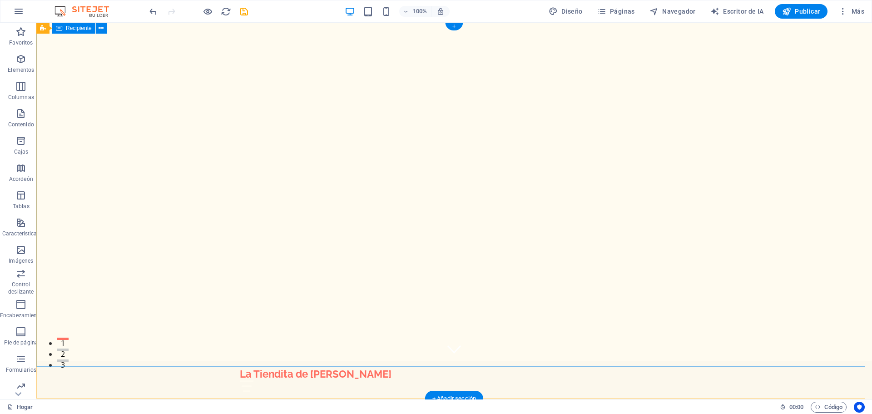
scroll to position [0, 0]
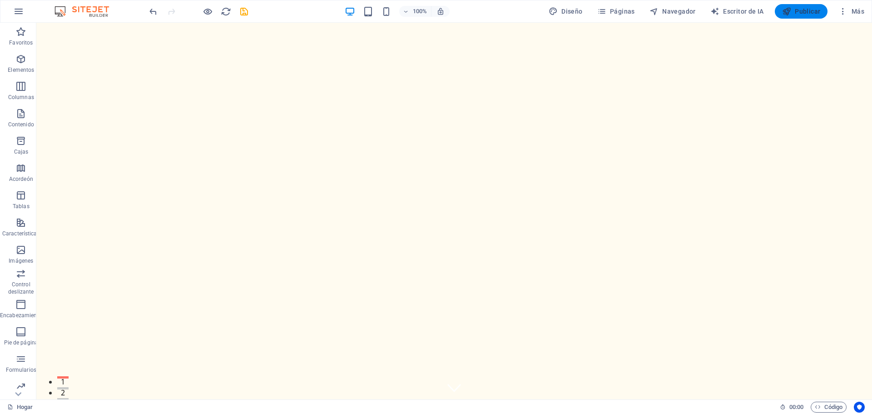
click at [803, 10] on font "Publicar" at bounding box center [807, 11] width 25 height 7
checkbox input "false"
